Goal: Task Accomplishment & Management: Manage account settings

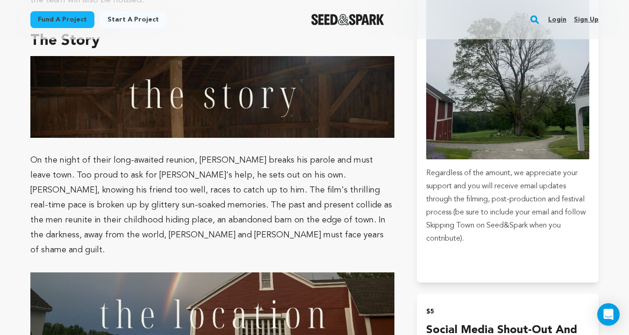
scroll to position [821, 0]
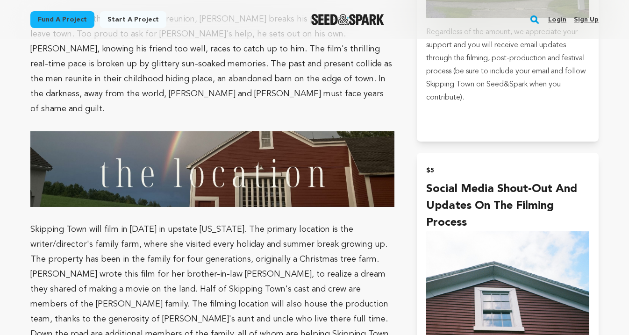
click at [553, 21] on link "Login" at bounding box center [557, 19] width 18 height 15
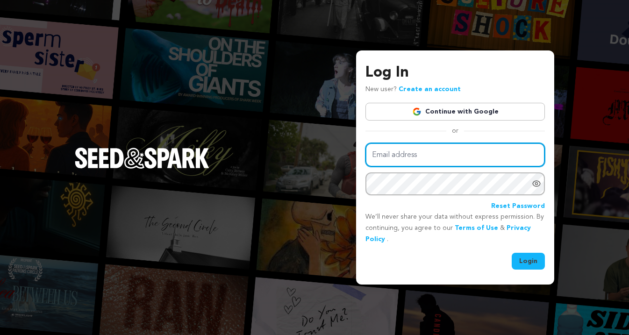
type input "alevin32@gmail.com"
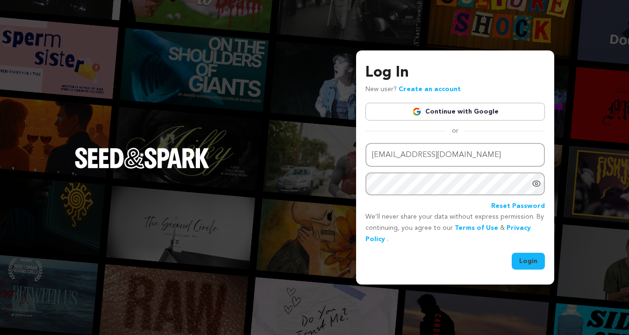
click at [527, 259] on button "Login" at bounding box center [528, 261] width 33 height 17
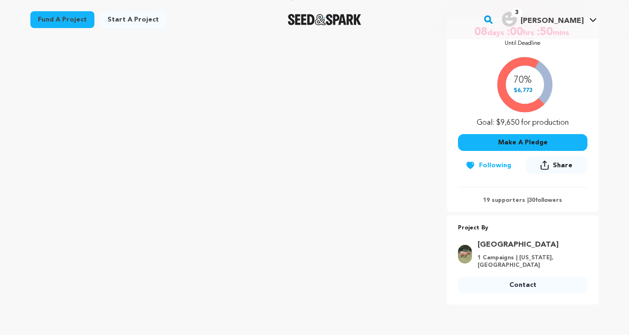
scroll to position [108, 0]
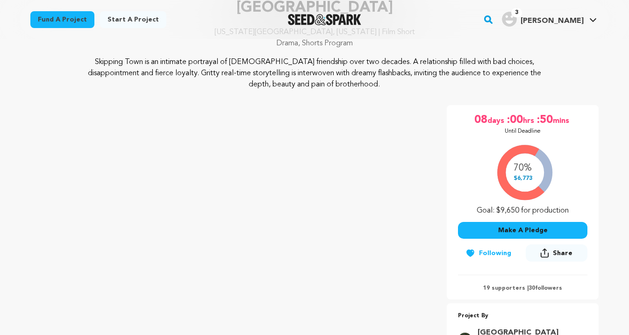
click at [515, 185] on div "70% $6,773 Goal: $9,650 for production" at bounding box center [522, 178] width 129 height 78
click at [492, 120] on span "days" at bounding box center [496, 120] width 19 height 15
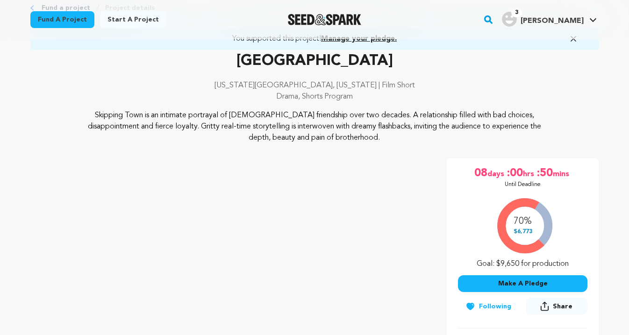
scroll to position [0, 0]
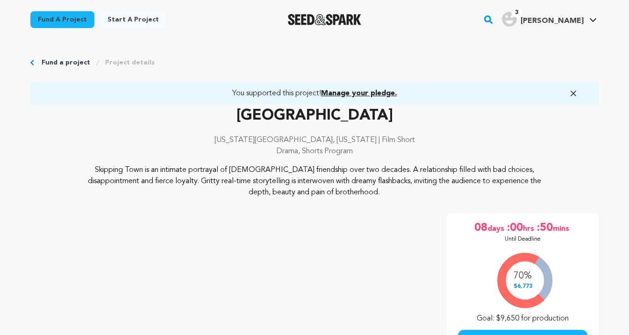
click at [120, 60] on link "Project details" at bounding box center [130, 62] width 50 height 9
click at [368, 95] on span "Manage your pledge." at bounding box center [359, 93] width 76 height 7
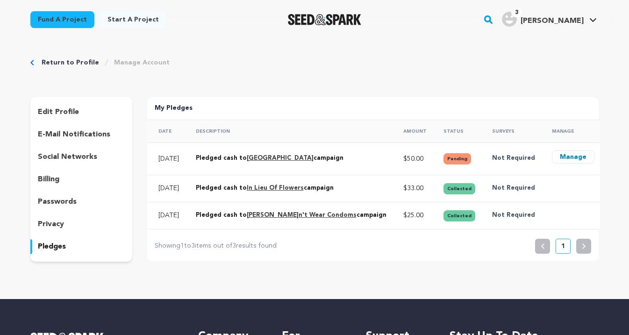
click at [563, 157] on button "Manage" at bounding box center [573, 156] width 43 height 13
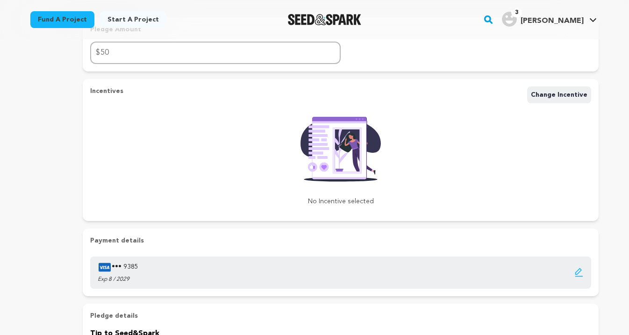
scroll to position [90, 0]
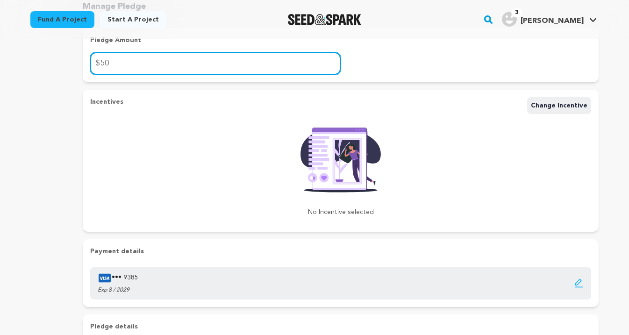
click at [126, 61] on input "50" at bounding box center [215, 63] width 250 height 22
type input "5"
type input "0"
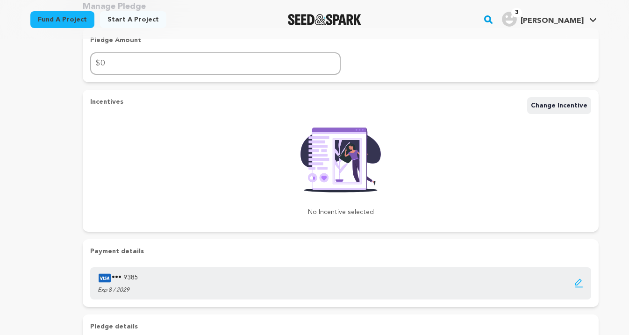
click at [56, 69] on div "Manage Account Manage Pledge Manage Pledge Pledge Amount $ 0 Incentives Change …" at bounding box center [314, 244] width 598 height 589
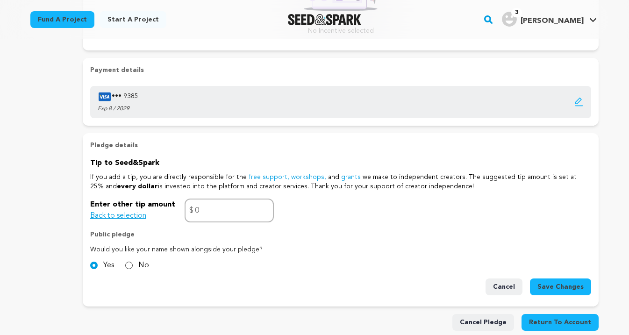
scroll to position [388, 0]
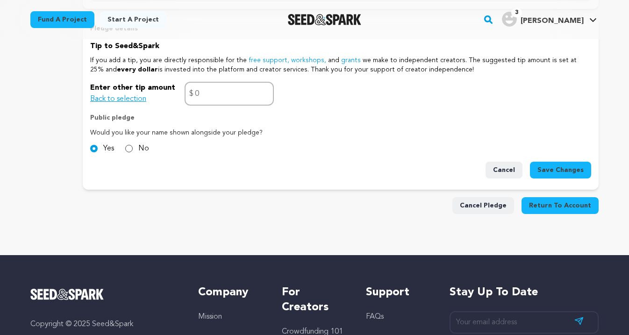
click at [553, 169] on span "Save Changes" at bounding box center [560, 169] width 46 height 9
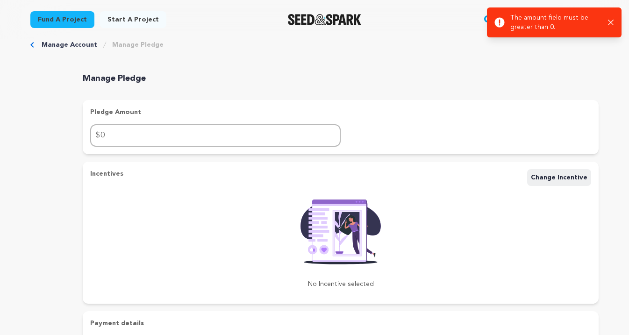
scroll to position [0, 0]
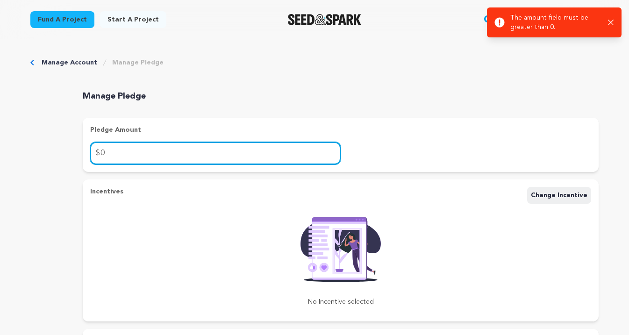
click at [111, 156] on input "0" at bounding box center [215, 153] width 250 height 22
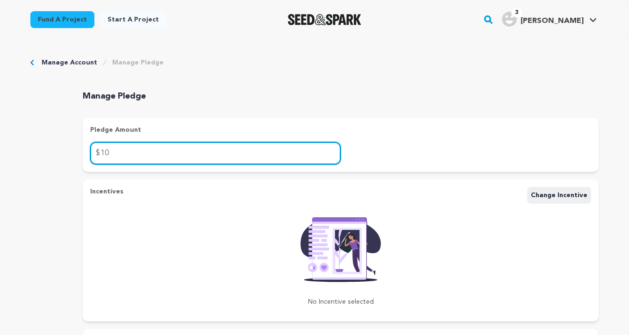
type input "10"
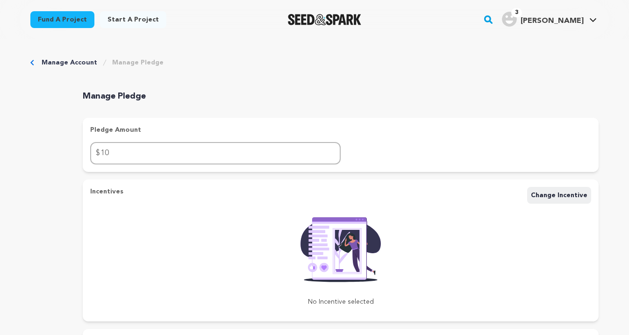
click at [14, 174] on div "Manage Account Manage Pledge Manage Pledge Pledge Amount $ 10 Incentives Change…" at bounding box center [314, 333] width 629 height 589
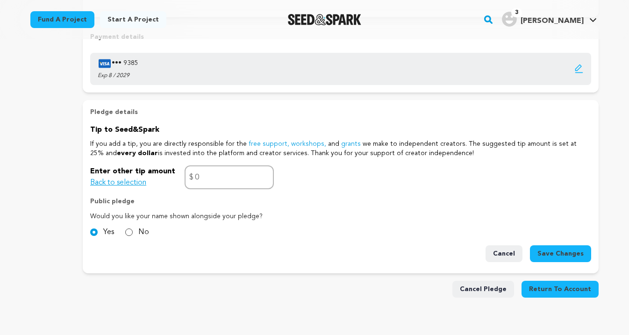
scroll to position [411, 0]
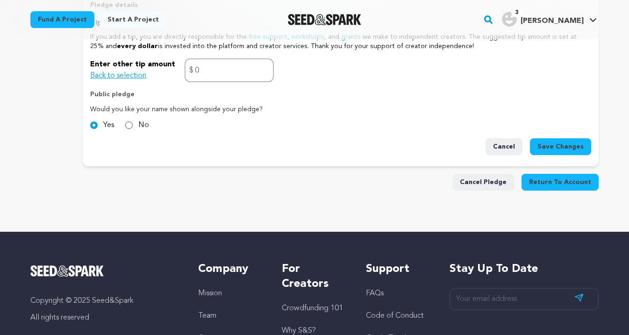
click at [556, 149] on span "Save Changes" at bounding box center [560, 146] width 46 height 9
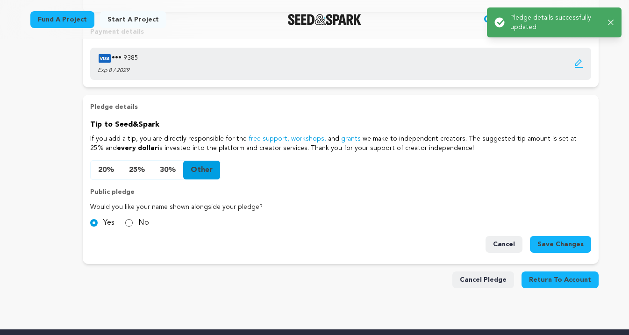
scroll to position [310, 0]
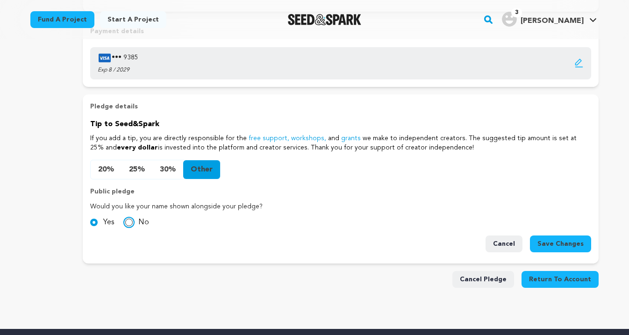
click at [131, 225] on input "No" at bounding box center [128, 222] width 7 height 7
radio input "true"
click at [570, 244] on span "Save Changes" at bounding box center [560, 243] width 46 height 9
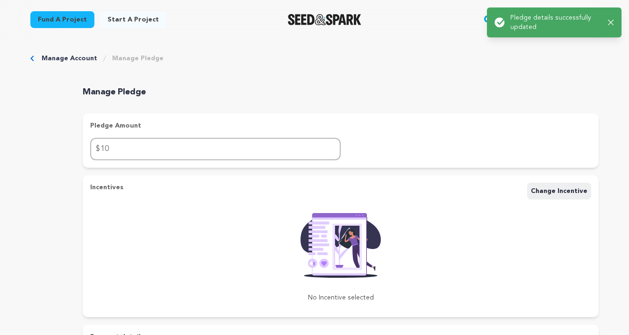
scroll to position [0, 0]
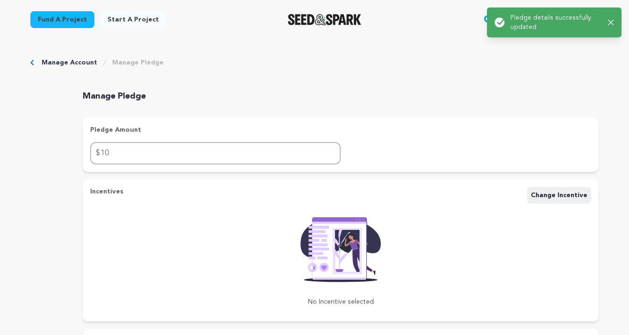
click at [74, 66] on link "Manage Account" at bounding box center [70, 62] width 56 height 9
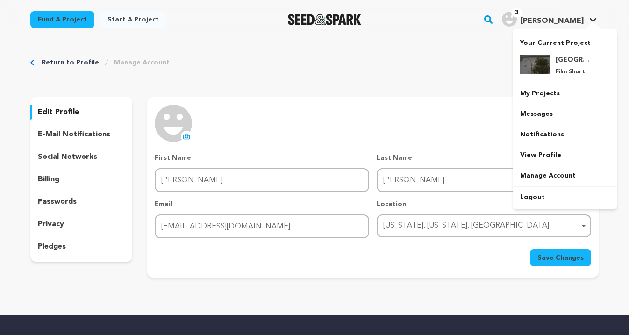
click at [596, 22] on div at bounding box center [592, 25] width 19 height 9
click at [548, 95] on link "My Projects" at bounding box center [564, 93] width 105 height 21
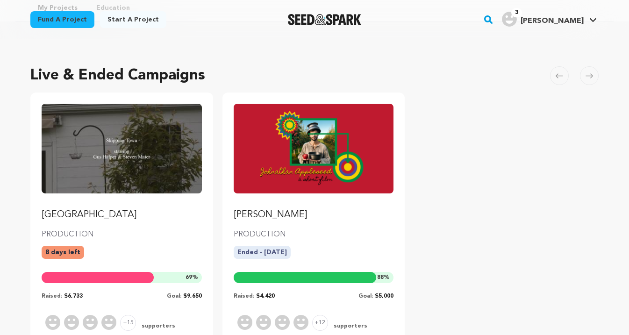
scroll to position [119, 0]
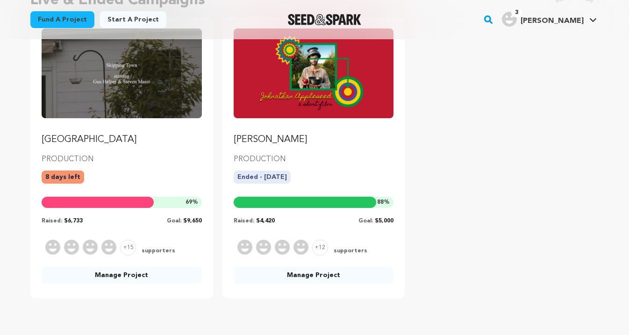
click at [181, 222] on span "Goal:" at bounding box center [174, 221] width 14 height 6
click at [83, 277] on link "Manage Project" at bounding box center [122, 275] width 160 height 17
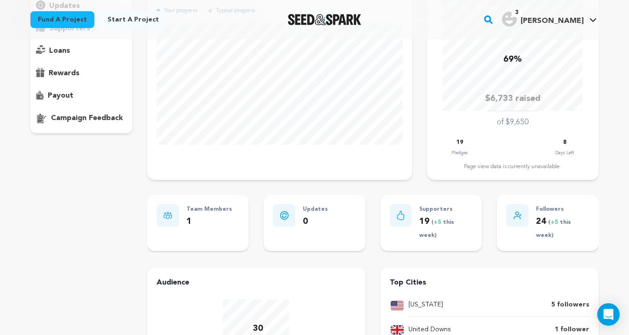
scroll to position [166, 0]
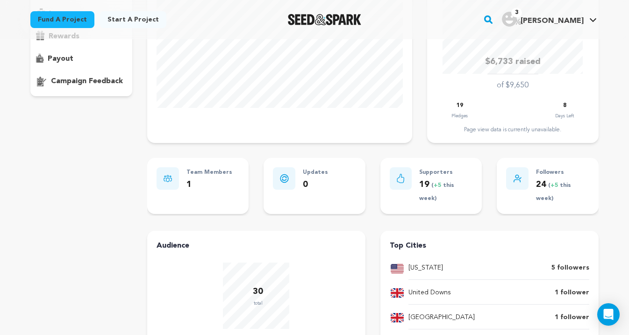
click at [425, 172] on p "Supporters" at bounding box center [445, 172] width 53 height 11
click at [439, 186] on span "+5" at bounding box center [438, 186] width 9 height 6
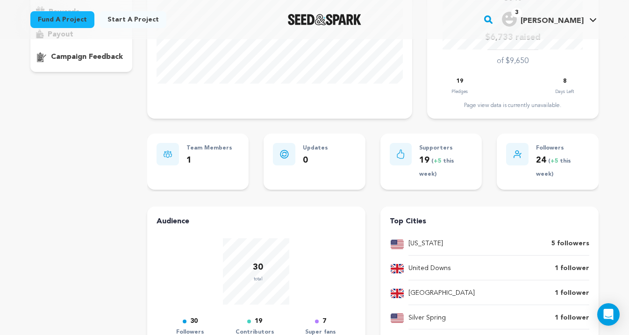
scroll to position [423, 0]
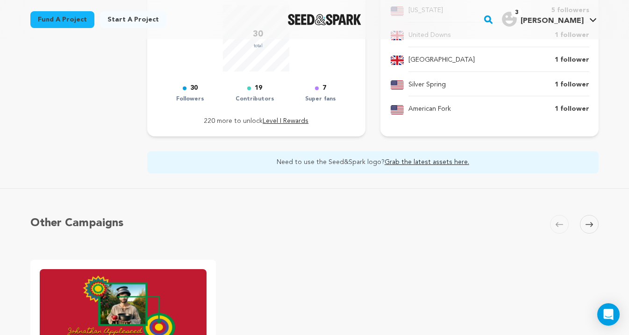
click at [594, 225] on span at bounding box center [589, 224] width 19 height 19
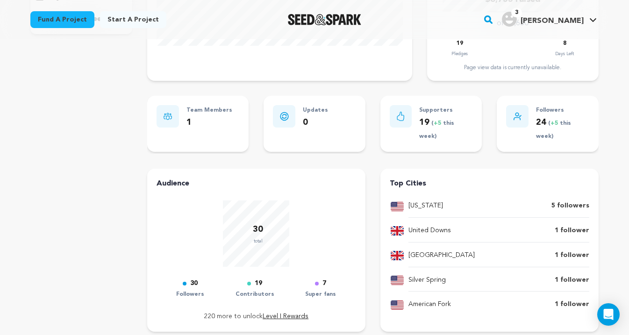
scroll to position [0, 0]
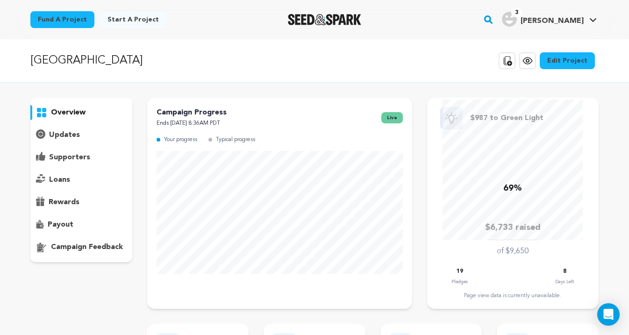
click at [68, 155] on p "supporters" at bounding box center [69, 157] width 41 height 11
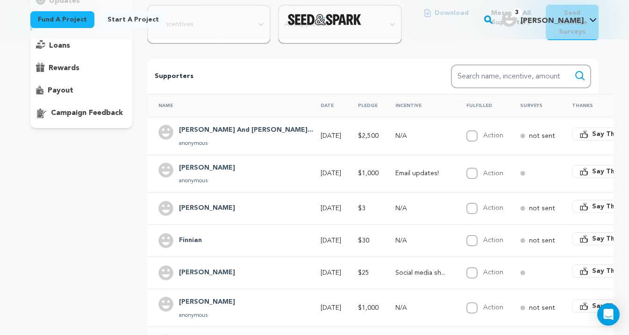
scroll to position [134, 0]
